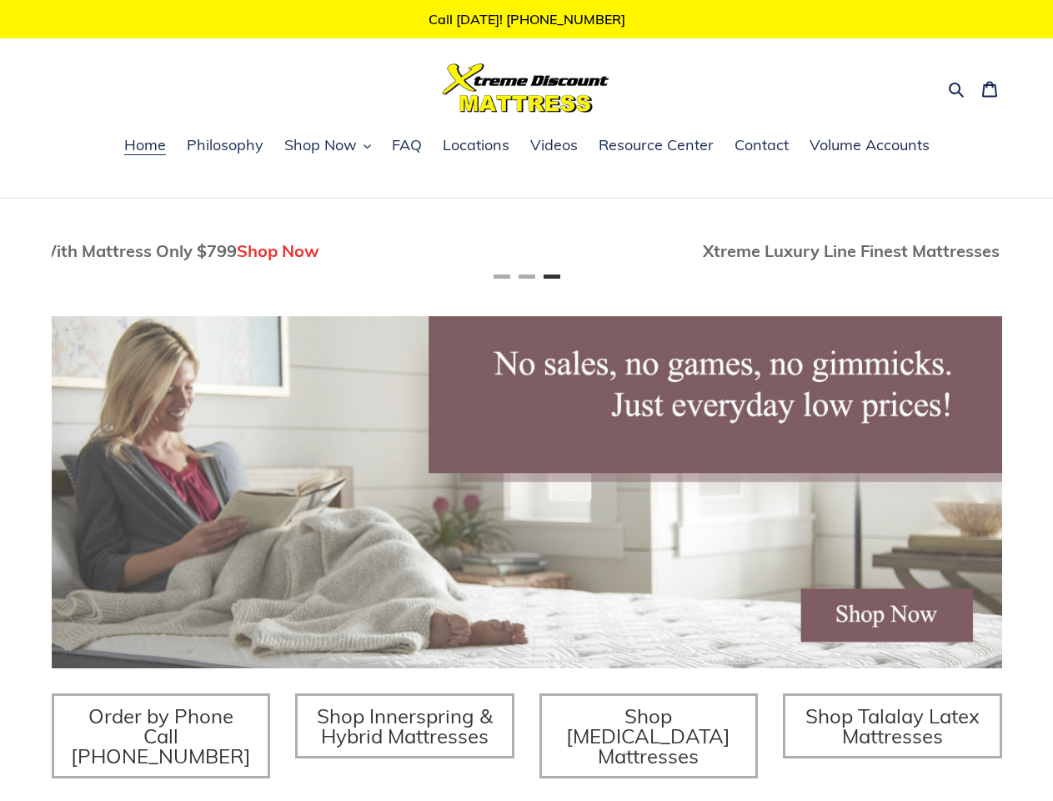
scroll to position [0, 1901]
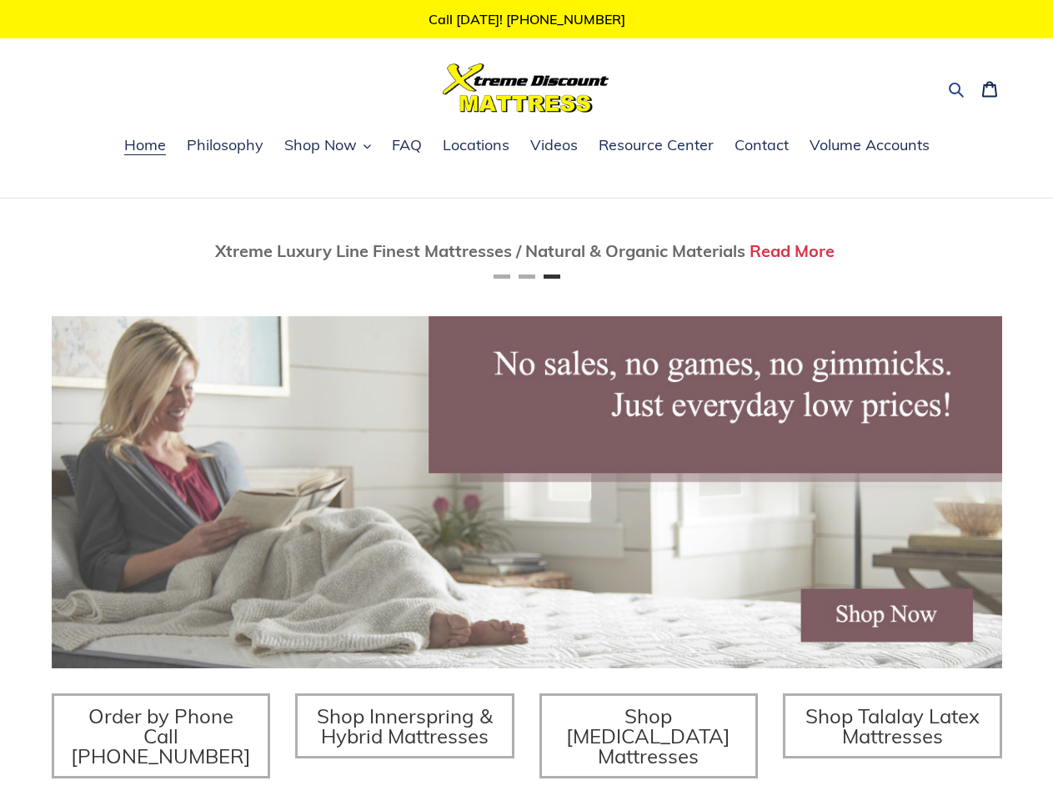
click at [957, 88] on icon "button" at bounding box center [956, 89] width 17 height 17
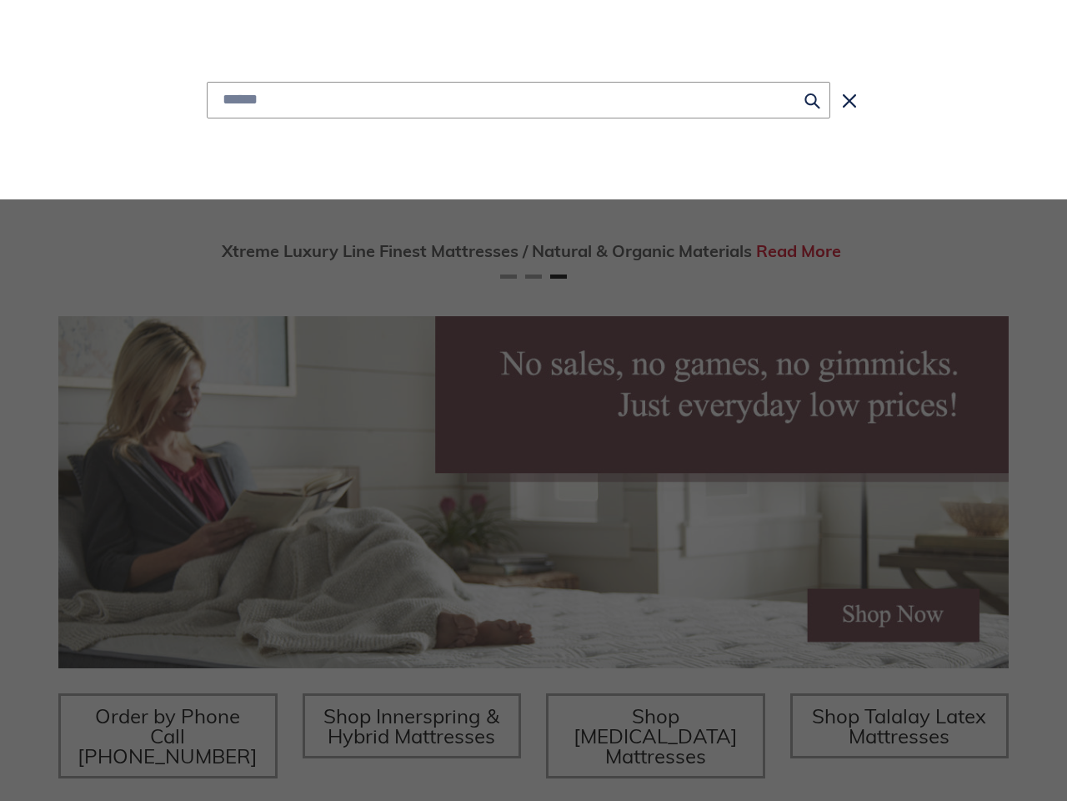
click at [328, 147] on div "Submit Close search" at bounding box center [534, 99] width 976 height 199
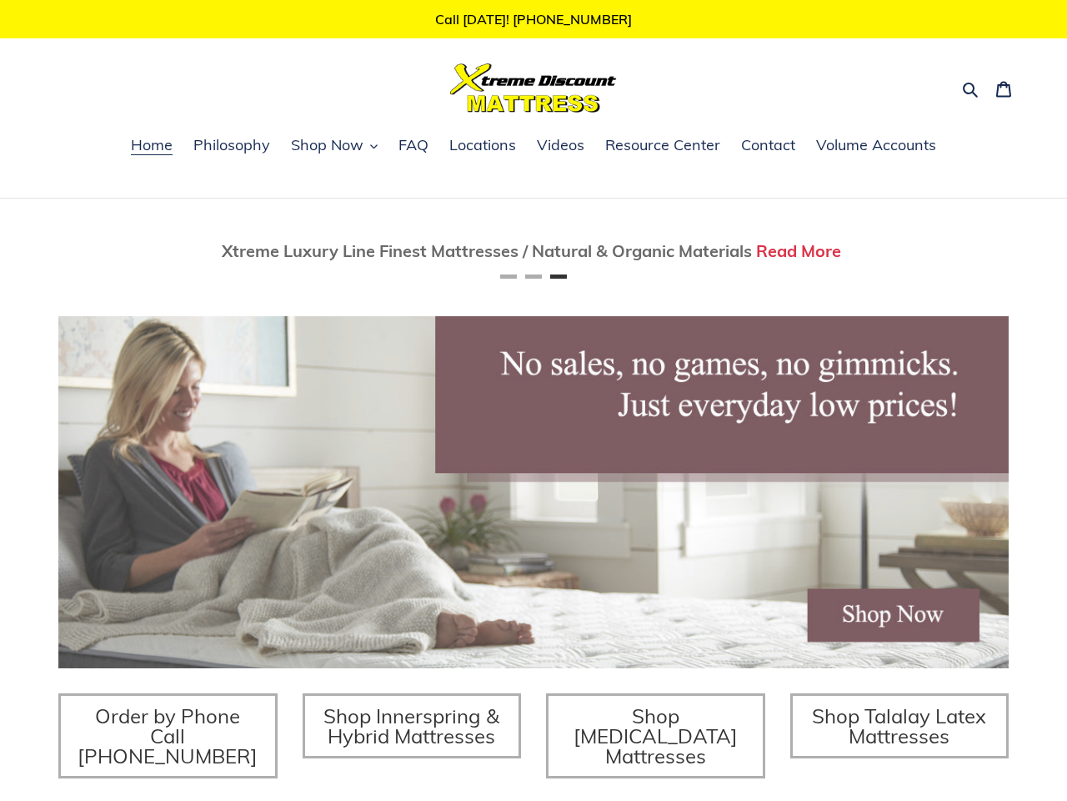
click at [0, 252] on div "Twin Mattress (Coil Spring Unit) Only $69! Shop Now Fully Adjustable Queen Base…" at bounding box center [533, 573] width 1067 height 751
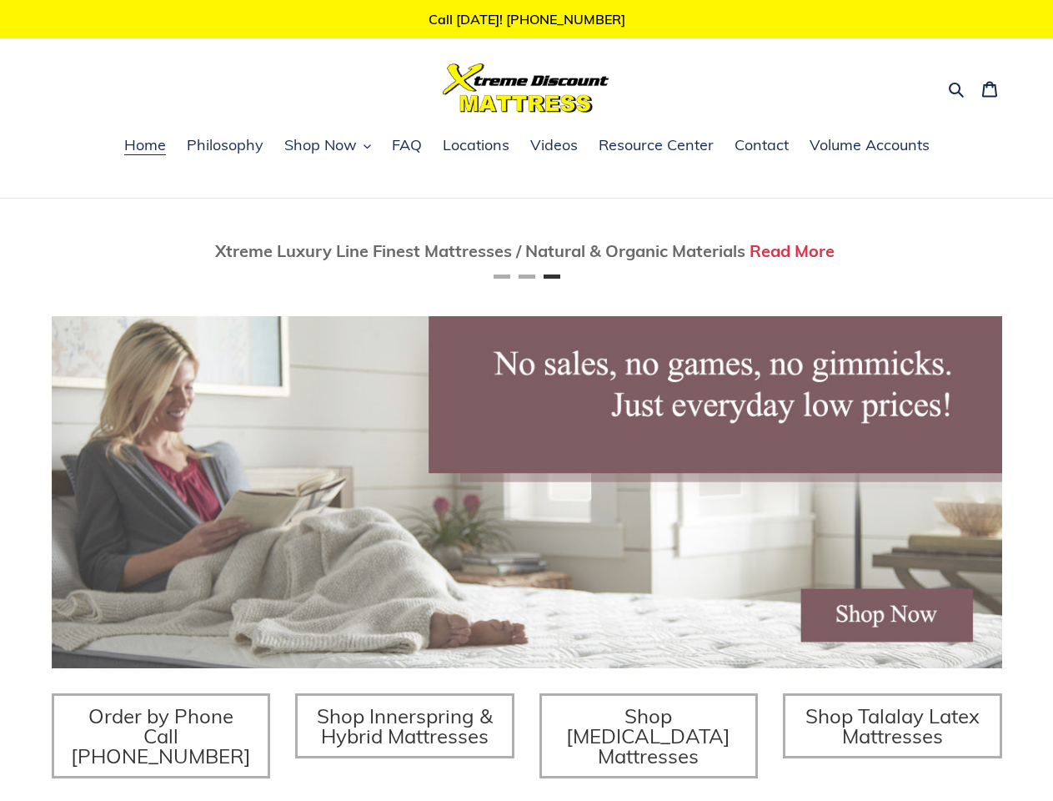
click at [26, 252] on div "Twin Mattress (Coil Spring Unit) Only $69! Shop Now Fully Adjustable Queen Base…" at bounding box center [526, 573] width 1053 height 751
click at [32, 252] on div "Twin Mattress (Coil Spring Unit) Only $69! Shop Now Fully Adjustable Queen Base…" at bounding box center [526, 573] width 1053 height 751
click at [527, 252] on span "Xtreme Luxury Line Finest Mattresses / Natural & Organic Materials" at bounding box center [480, 250] width 530 height 21
click at [102, 252] on button "Previous" at bounding box center [101, 250] width 33 height 33
click at [952, 252] on button "Next" at bounding box center [952, 250] width 33 height 33
